Goal: Transaction & Acquisition: Book appointment/travel/reservation

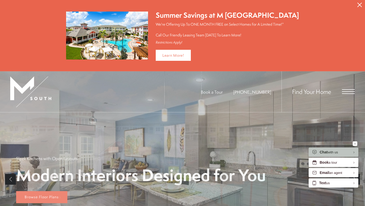
click at [343, 90] on span "Open Menu" at bounding box center [348, 91] width 13 height 5
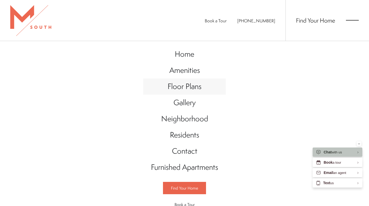
click at [189, 86] on span "Floor Plans" at bounding box center [185, 86] width 34 height 11
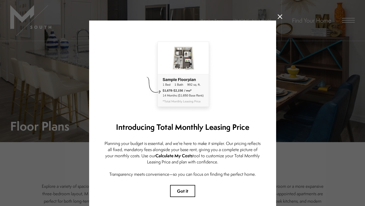
click at [181, 185] on button "Got it" at bounding box center [182, 191] width 25 height 12
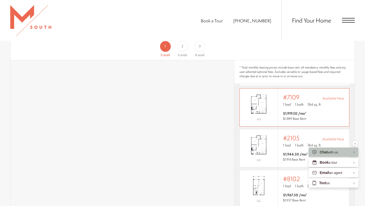
scroll to position [329, 0]
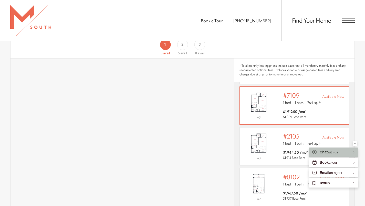
click at [274, 99] on img "View #7109" at bounding box center [259, 102] width 38 height 24
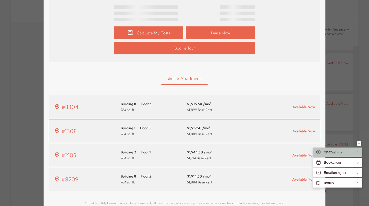
scroll to position [262, 0]
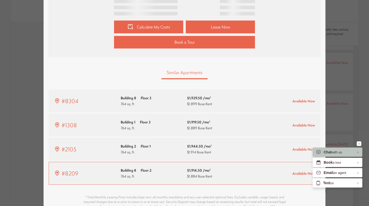
click at [200, 176] on span "$1,884 Base Rent" at bounding box center [199, 175] width 25 height 5
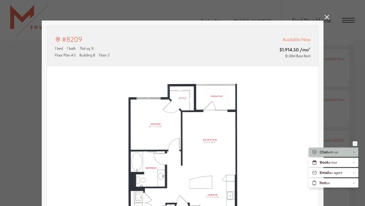
scroll to position [34, 0]
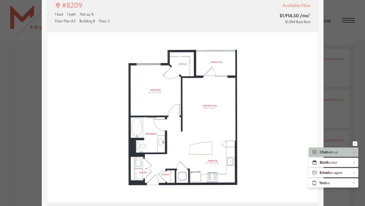
click at [308, 18] on div "#8209 1 bed 1 bath 764 sq. ft. Floor Plan A3 Building 8 Floor 2 Available Now $…" at bounding box center [182, 12] width 271 height 40
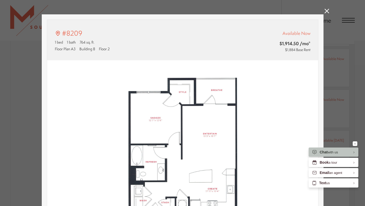
scroll to position [3, 0]
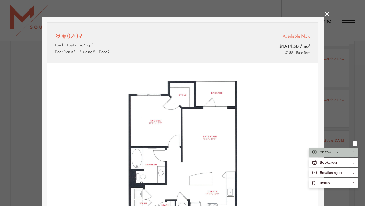
click at [325, 14] on icon at bounding box center [327, 14] width 5 height 5
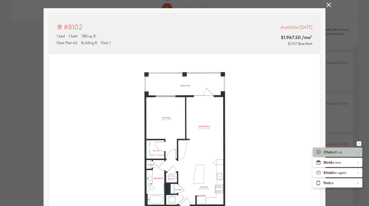
scroll to position [15, 0]
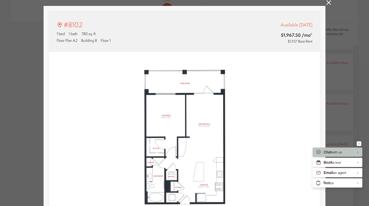
click at [328, 2] on icon at bounding box center [328, 2] width 5 height 5
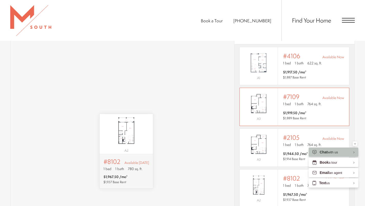
scroll to position [0, 0]
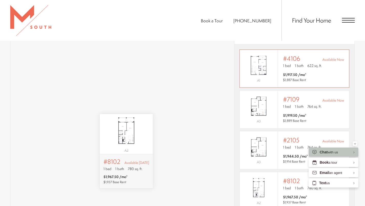
click at [300, 72] on span "$1,917.50 /mo*" at bounding box center [294, 74] width 23 height 5
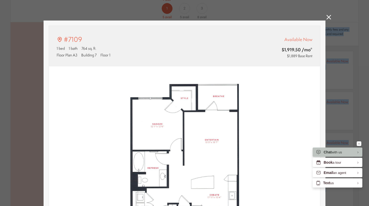
click at [326, 17] on icon at bounding box center [328, 17] width 5 height 5
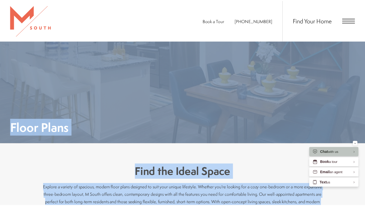
scroll to position [367, 0]
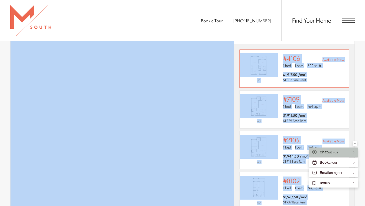
click at [316, 72] on span "$1,917.50 /mo* $1,887 Base Rent" at bounding box center [313, 77] width 61 height 10
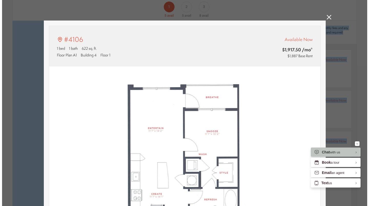
scroll to position [0, 0]
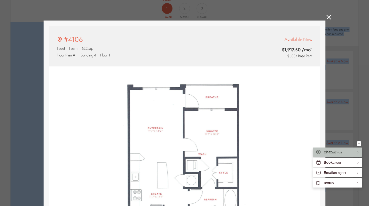
click at [329, 17] on icon at bounding box center [328, 17] width 5 height 5
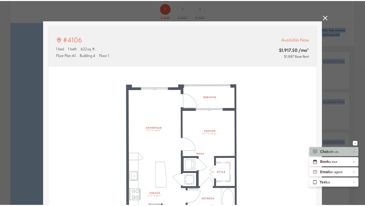
scroll to position [367, 0]
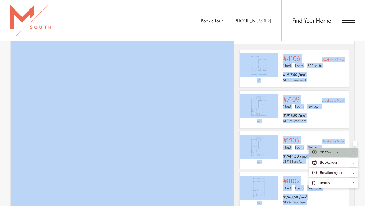
click at [362, 116] on section "Map Floor Plans Bedrooms 1 Bedroom 2 Bedroom 3 Bedroom" at bounding box center [182, 100] width 365 height 258
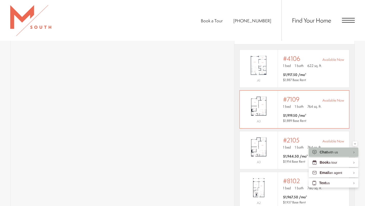
click at [259, 95] on img "View #7109" at bounding box center [259, 106] width 38 height 24
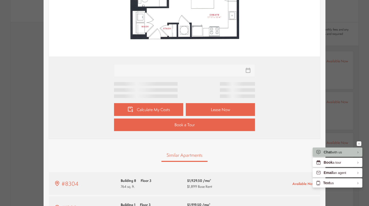
scroll to position [188, 0]
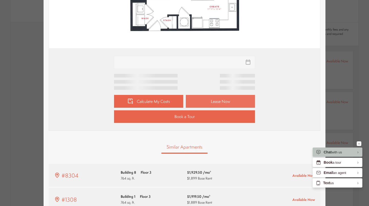
click at [225, 100] on link "Lease Now" at bounding box center [220, 101] width 69 height 13
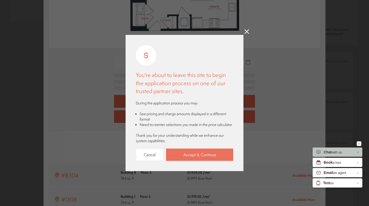
click at [200, 156] on link "Accept & Continue" at bounding box center [199, 154] width 67 height 13
click at [245, 30] on icon at bounding box center [246, 31] width 5 height 5
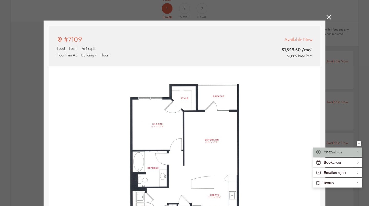
scroll to position [0, 0]
click at [327, 17] on icon at bounding box center [328, 17] width 5 height 5
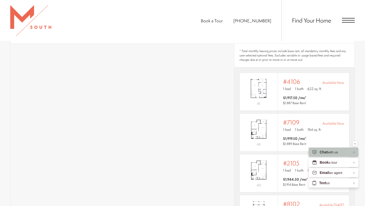
scroll to position [342, 0]
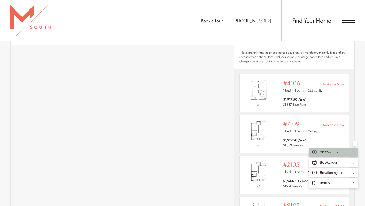
click at [345, 20] on span "Open Menu" at bounding box center [348, 20] width 13 height 1
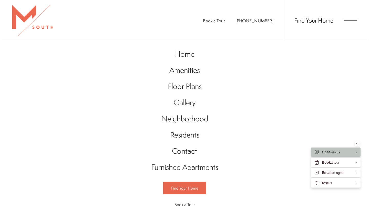
scroll to position [0, 0]
click at [184, 102] on span "Gallery" at bounding box center [184, 102] width 22 height 11
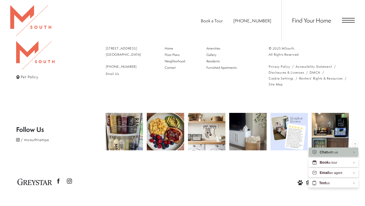
scroll to position [1311, 0]
click at [182, 57] on span "Floor Plans" at bounding box center [182, 55] width 34 height 5
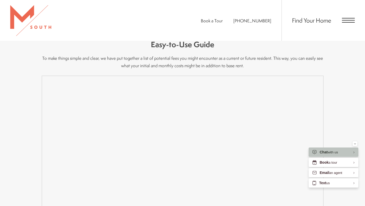
scroll to position [329, 0]
